Goal: Task Accomplishment & Management: Use online tool/utility

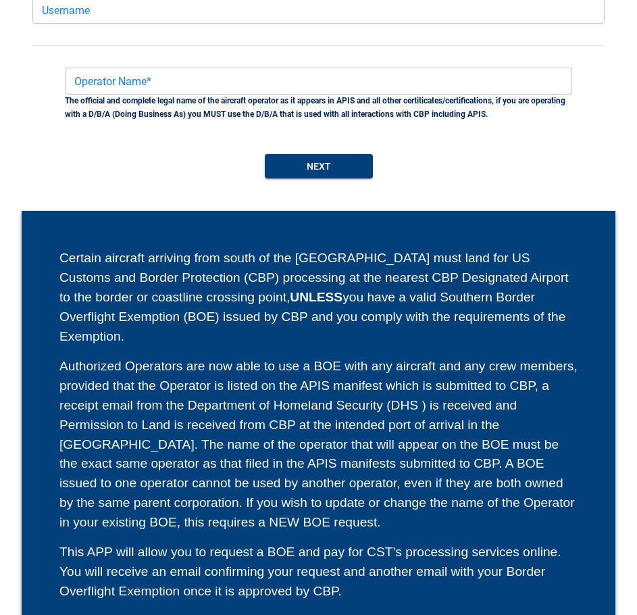
scroll to position [225, 0]
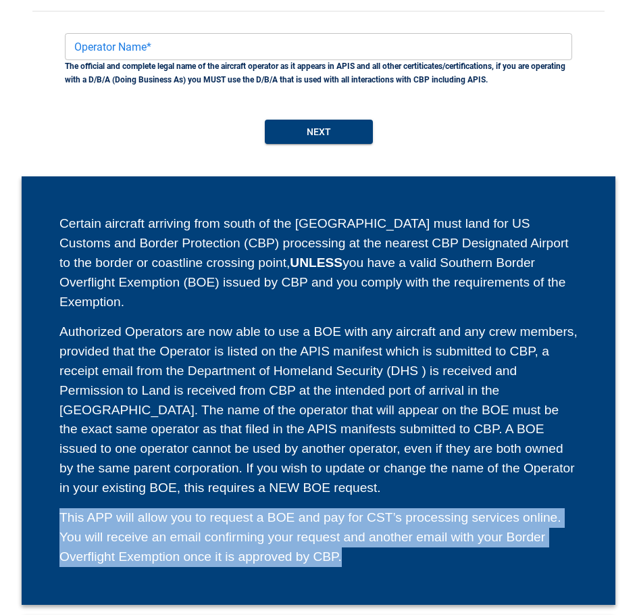
drag, startPoint x: 355, startPoint y: 534, endPoint x: 58, endPoint y: 488, distance: 300.7
click at [58, 488] on div "Certain aircraft arriving from south of the [GEOGRAPHIC_DATA] must land for US …" at bounding box center [319, 390] width 594 height 428
click at [434, 540] on div "This APP will allow you to request a BOE and pay for CST’s processing services …" at bounding box center [318, 537] width 518 height 58
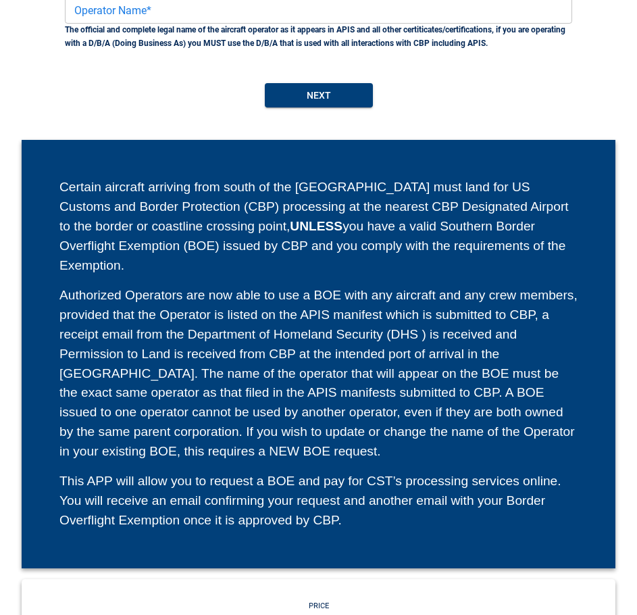
scroll to position [0, 0]
